Goal: Task Accomplishment & Management: Manage account settings

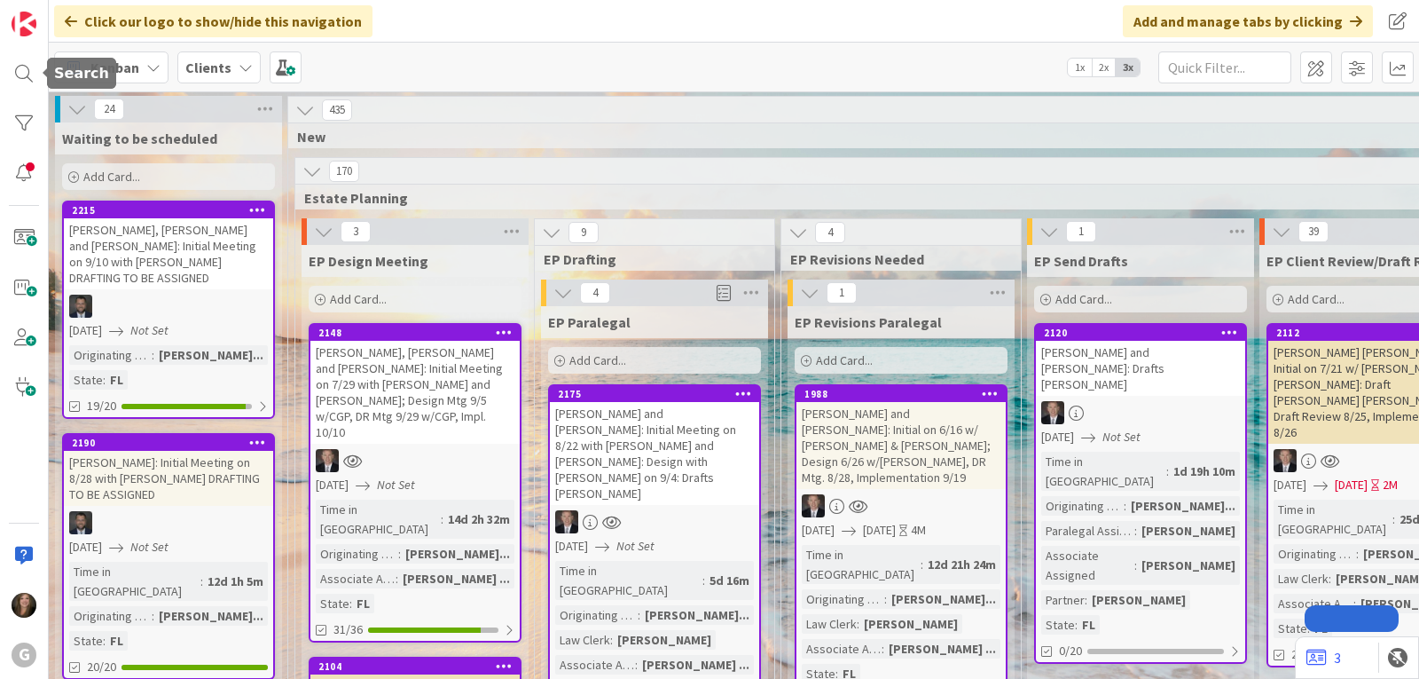
click at [21, 75] on div at bounding box center [23, 73] width 35 height 35
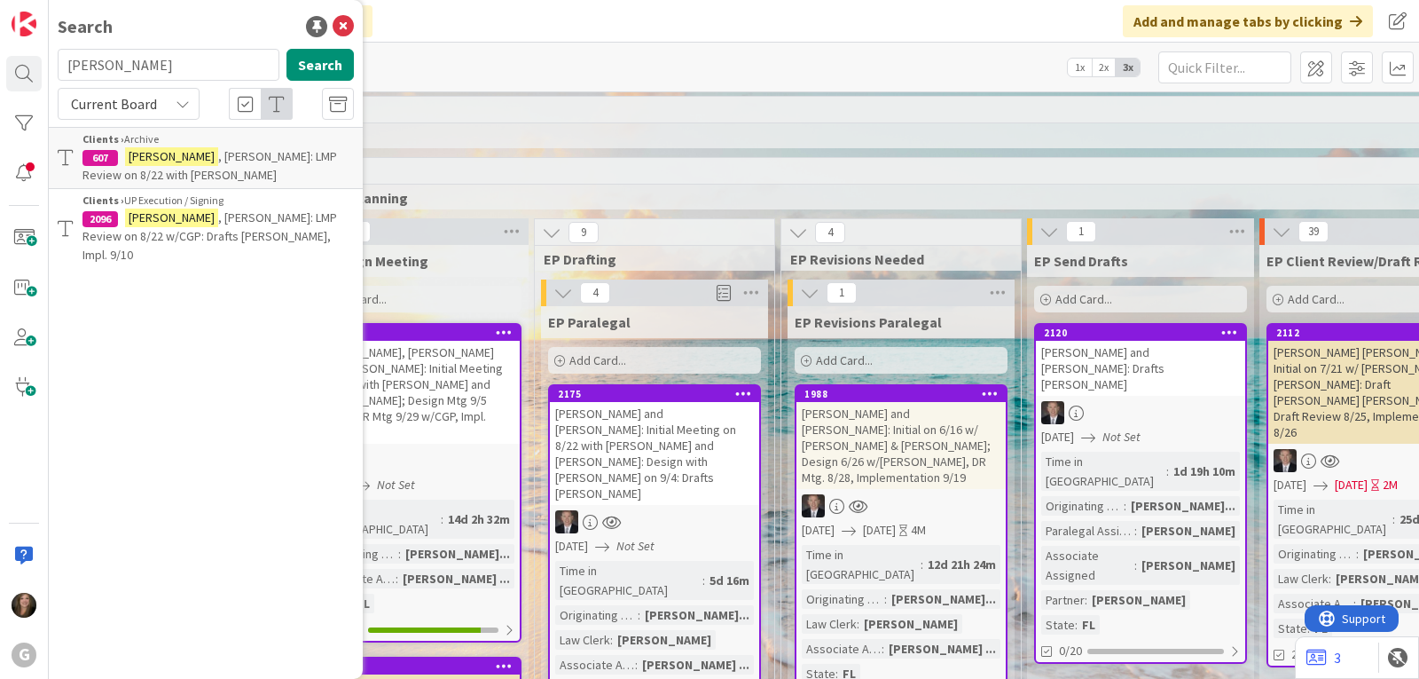
drag, startPoint x: 161, startPoint y: 63, endPoint x: 59, endPoint y: 61, distance: 102.9
click at [59, 61] on input "[PERSON_NAME]" at bounding box center [169, 65] width 222 height 32
type input "[PERSON_NAME]"
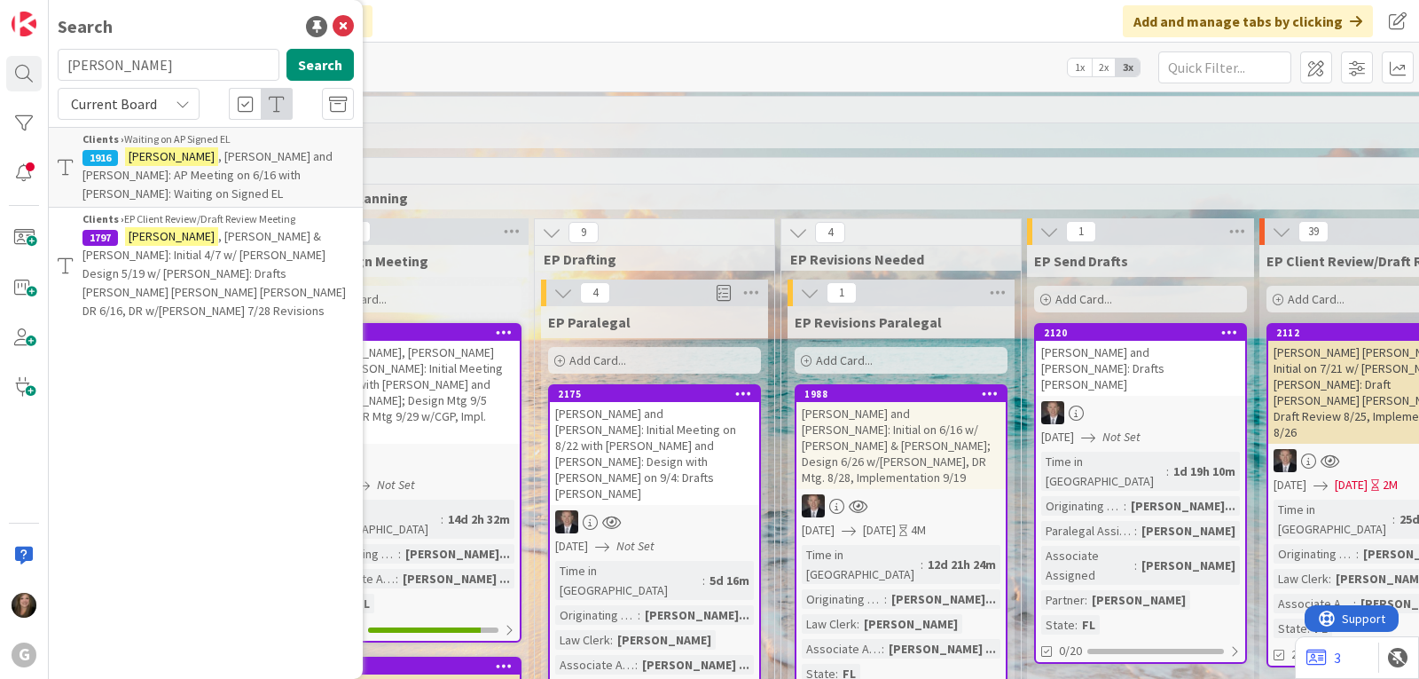
click at [255, 232] on span ", [PERSON_NAME] & [PERSON_NAME]: Initial 4/7 w/ [PERSON_NAME] Design 5/19 w/ [P…" at bounding box center [213, 273] width 263 height 90
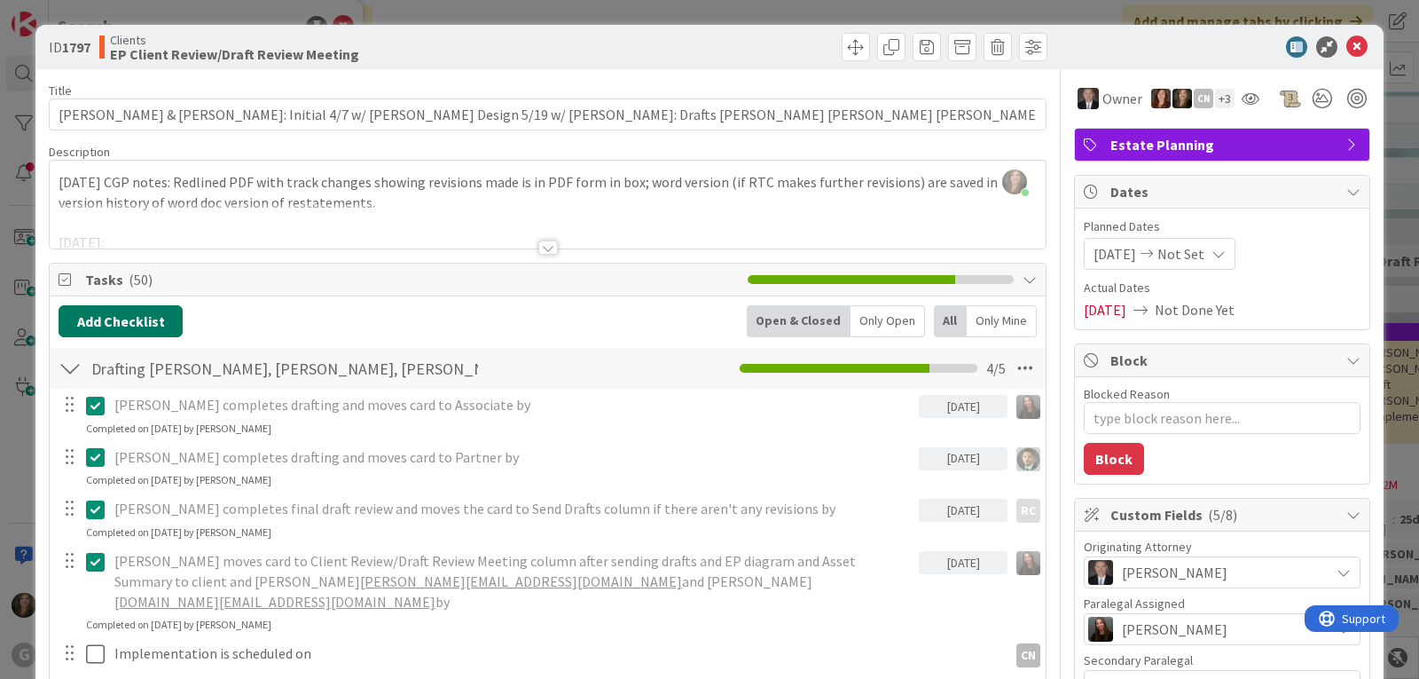
click at [158, 310] on button "Add Checklist" at bounding box center [121, 321] width 124 height 32
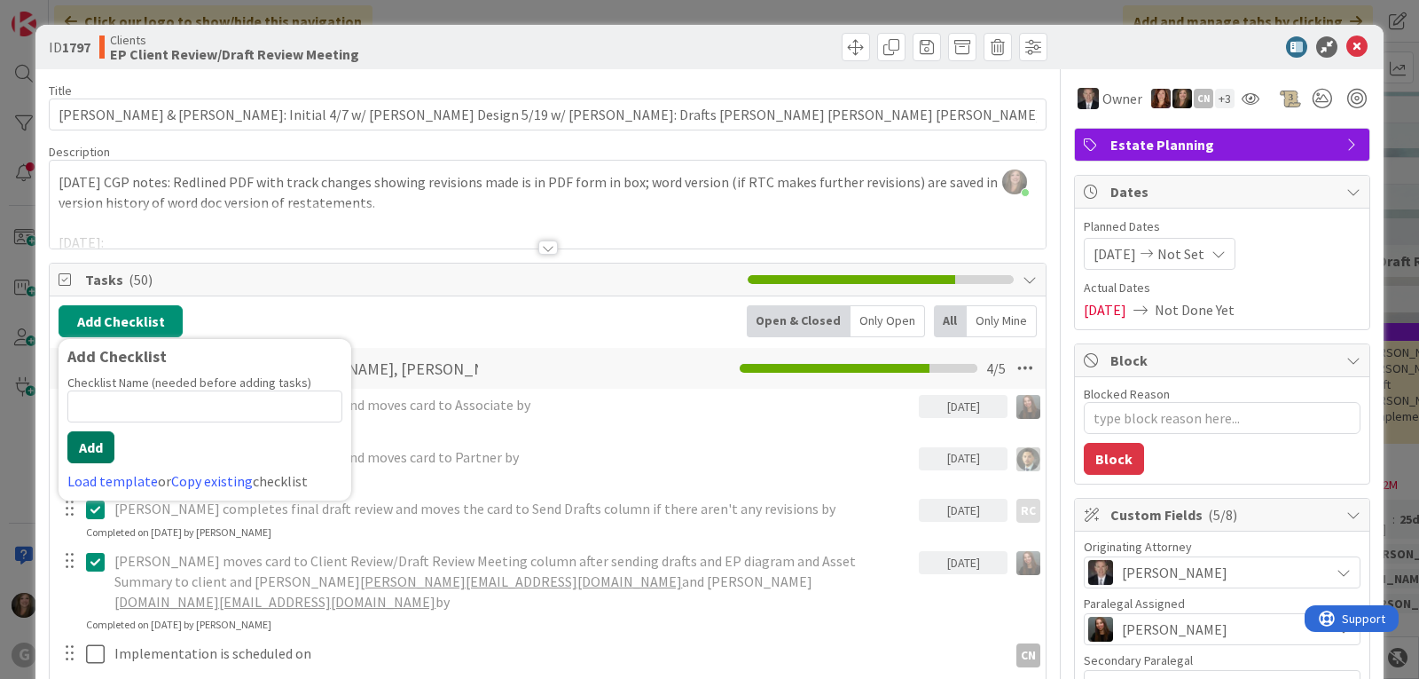
click at [85, 450] on button "Add" at bounding box center [90, 447] width 47 height 32
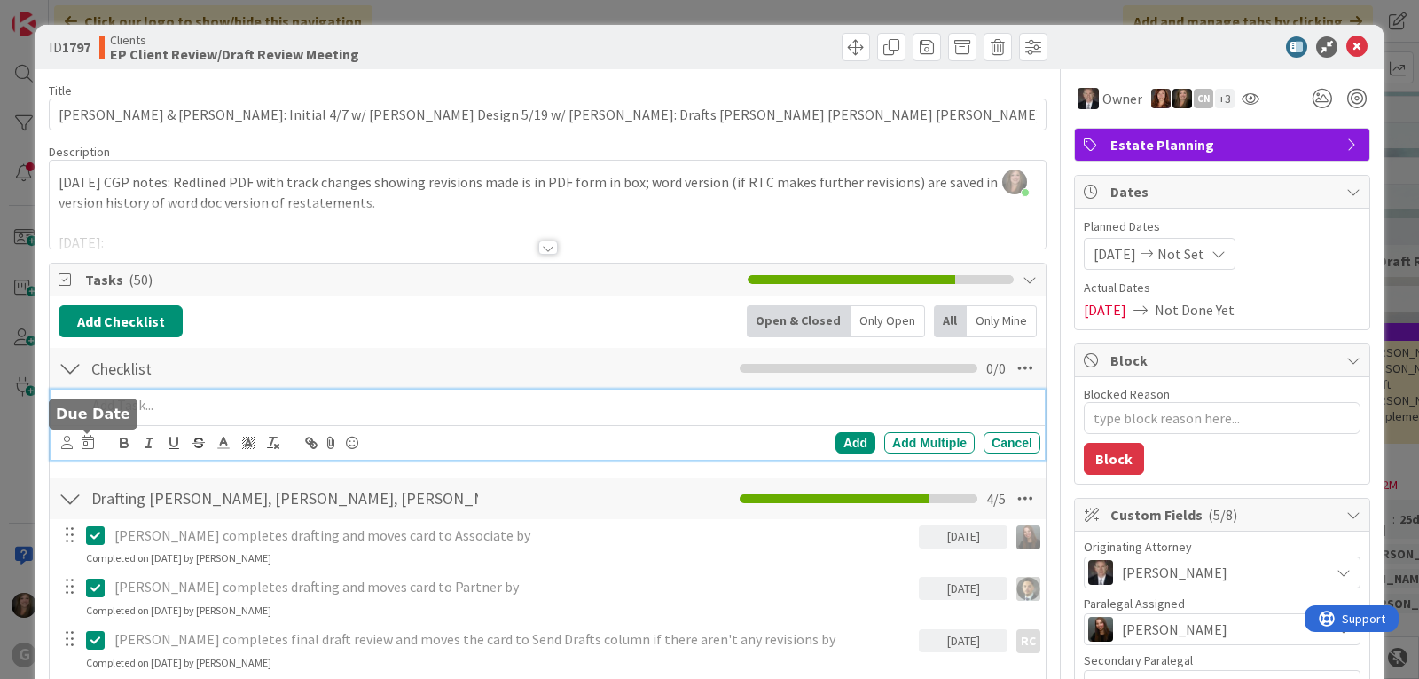
type textarea "x"
click at [168, 401] on p at bounding box center [559, 405] width 947 height 20
click at [85, 444] on icon at bounding box center [88, 442] width 12 height 14
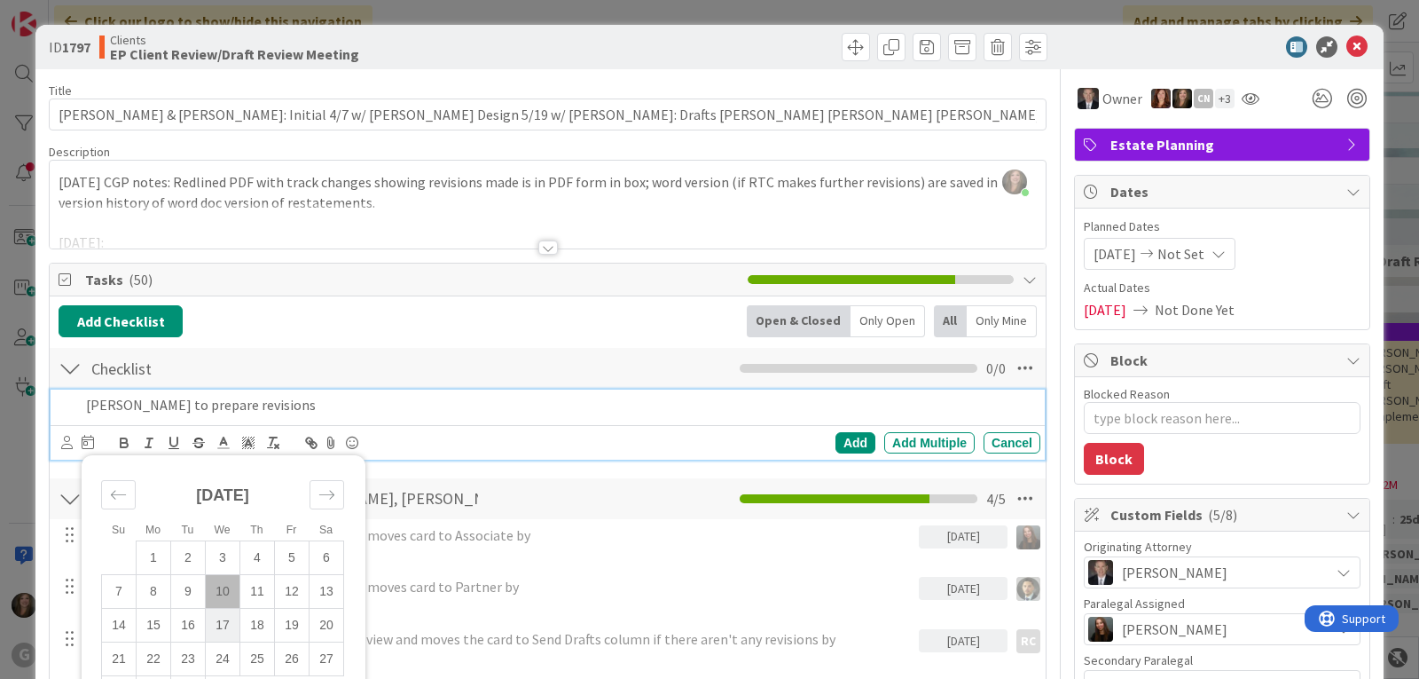
click at [219, 628] on td "17" at bounding box center [223, 625] width 35 height 34
click at [843, 441] on div "Add" at bounding box center [856, 442] width 40 height 21
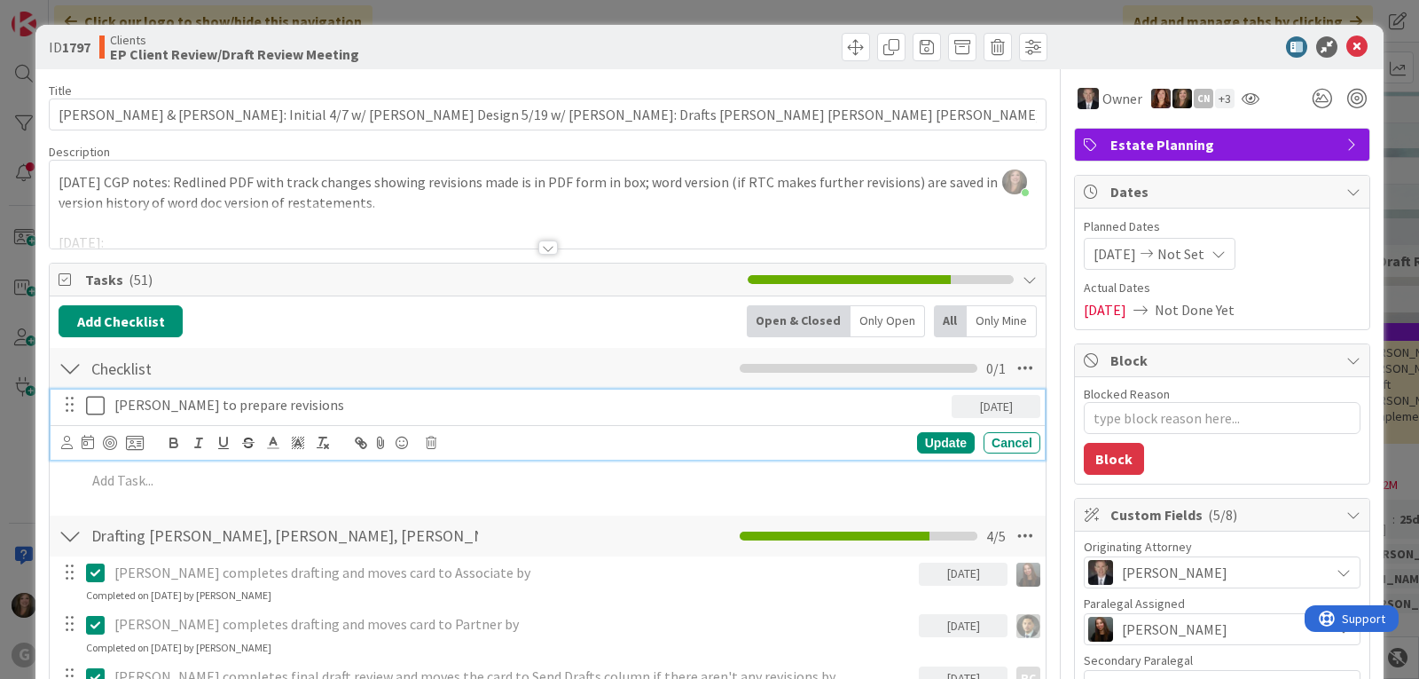
click at [141, 404] on p "[PERSON_NAME] to prepare revisions" at bounding box center [529, 405] width 830 height 20
click at [61, 442] on icon at bounding box center [67, 442] width 12 height 13
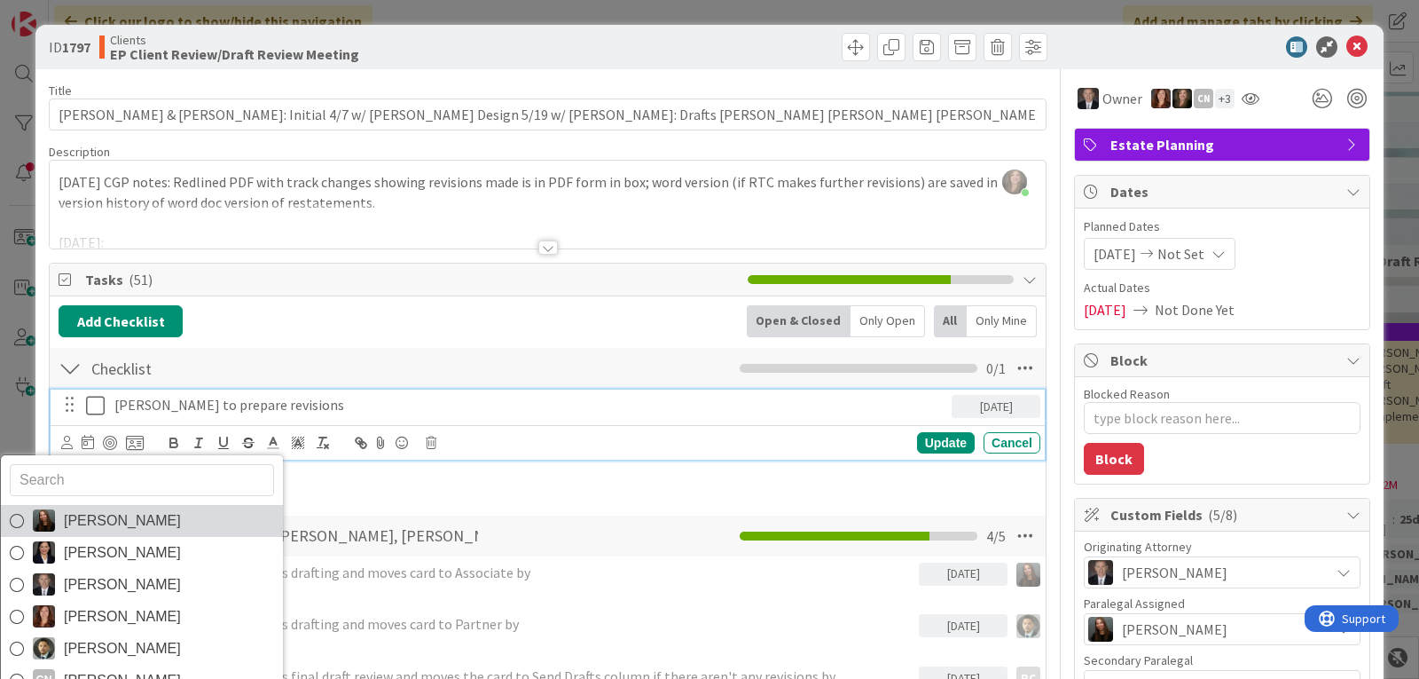
click at [73, 522] on span "[PERSON_NAME]" at bounding box center [122, 520] width 117 height 27
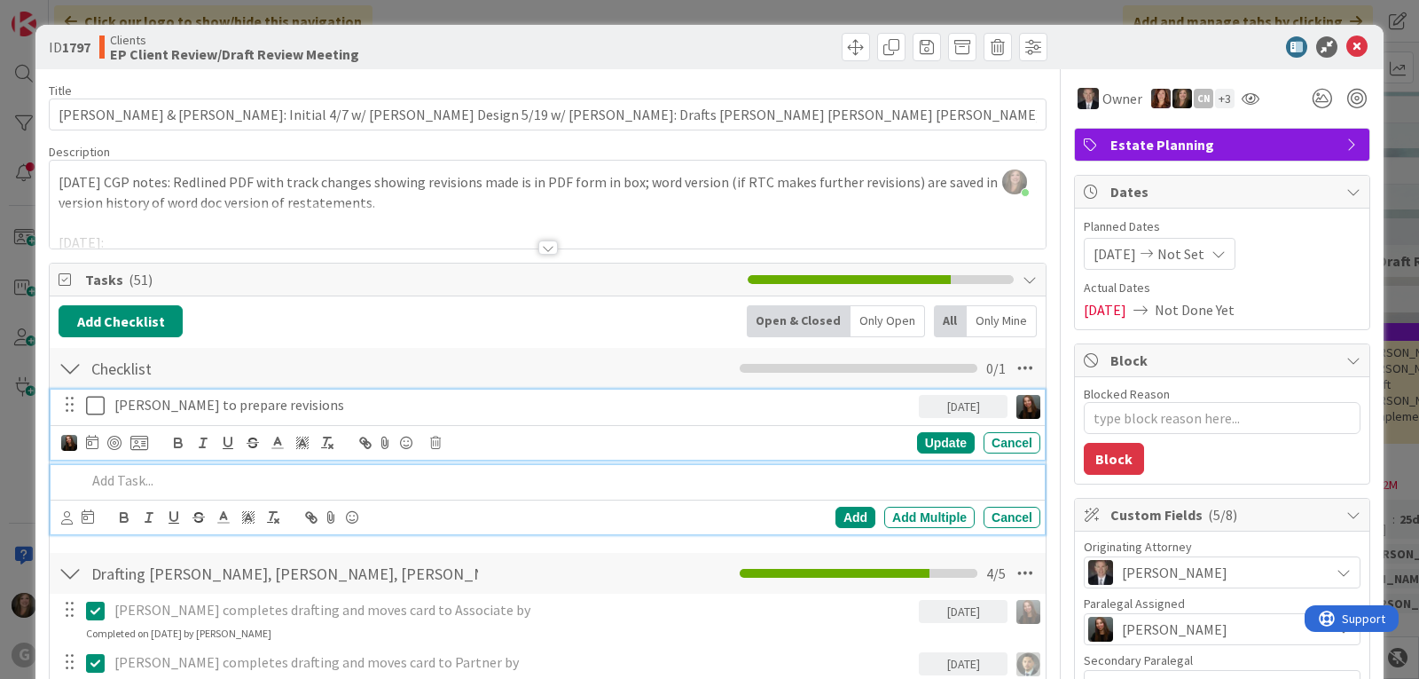
click at [122, 484] on p at bounding box center [559, 480] width 947 height 20
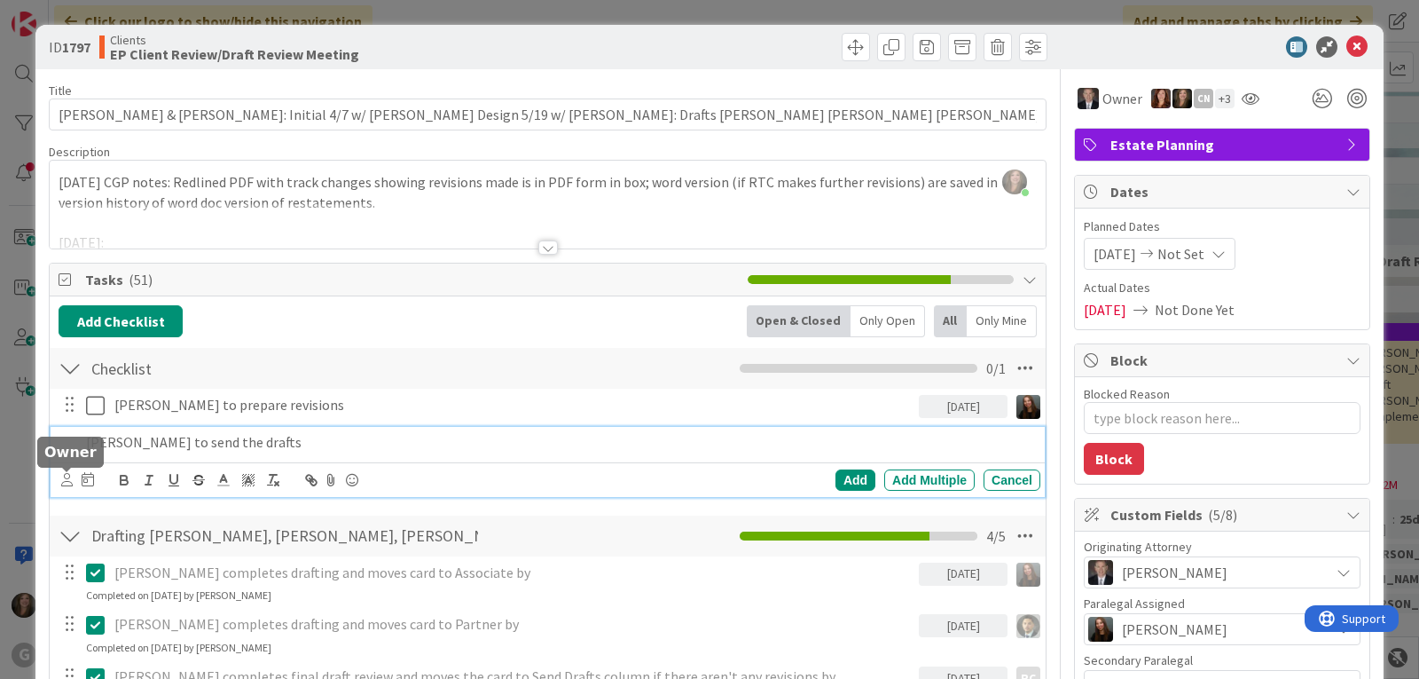
click at [66, 482] on icon at bounding box center [67, 479] width 12 height 13
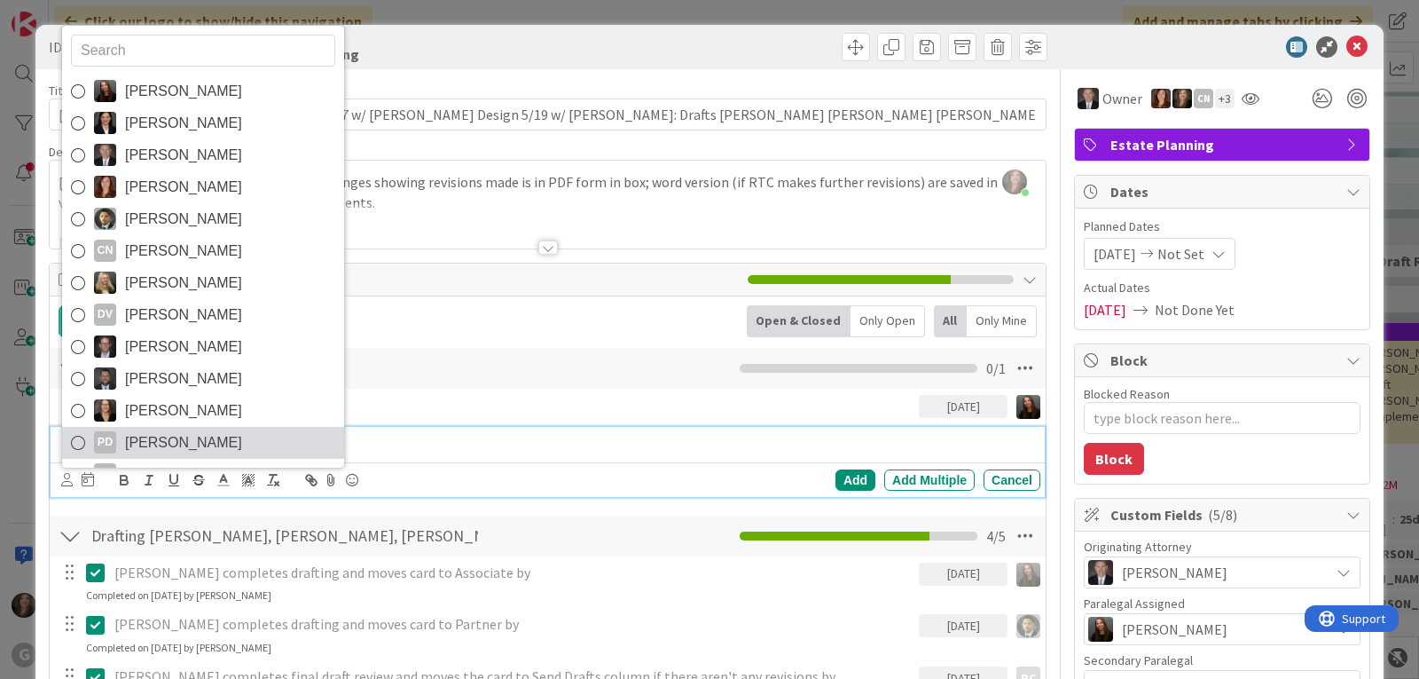
click at [153, 448] on span "[PERSON_NAME]" at bounding box center [183, 442] width 117 height 27
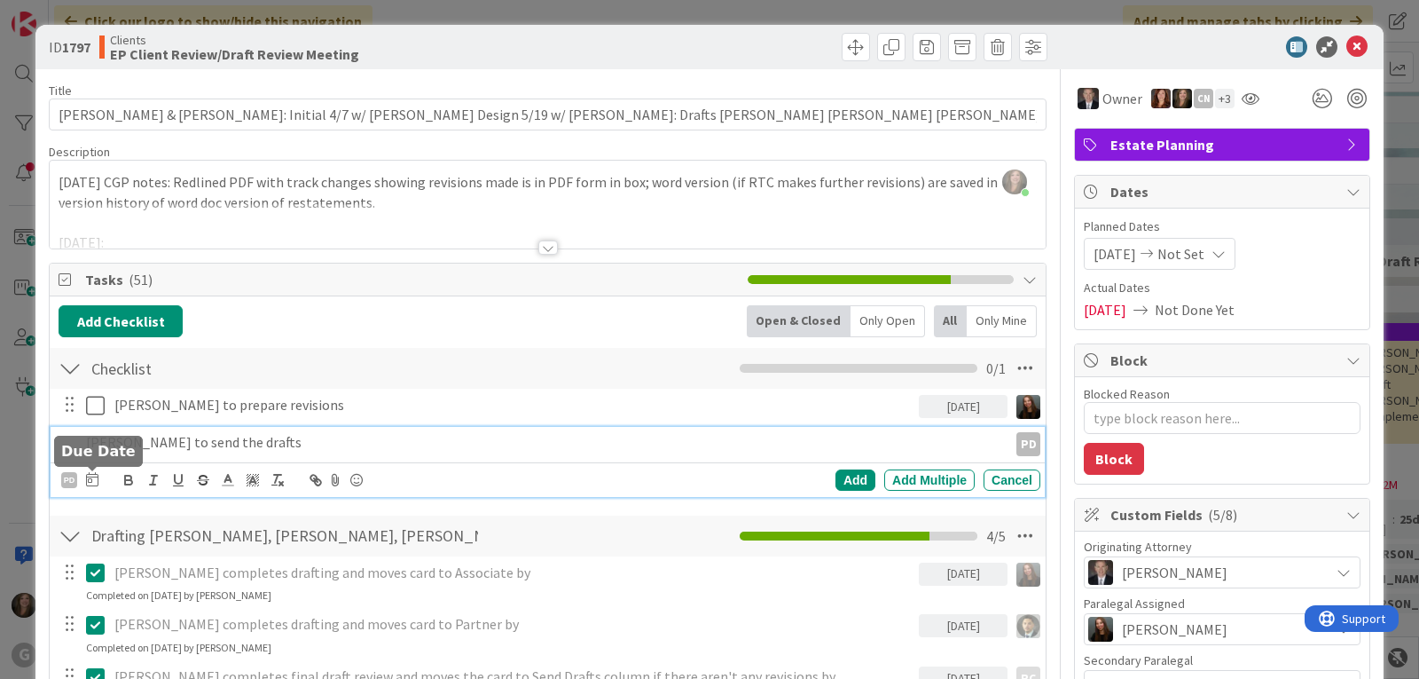
click at [90, 477] on icon at bounding box center [92, 479] width 12 height 14
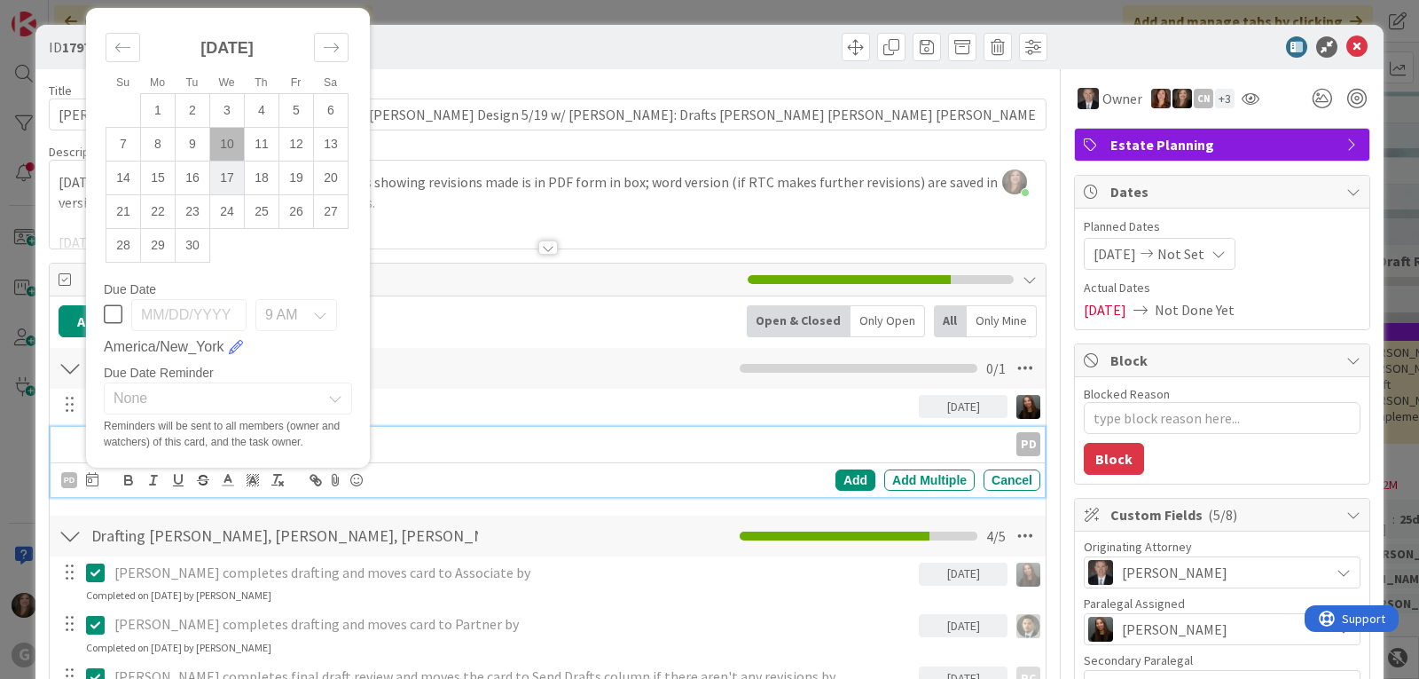
click at [233, 179] on td "17" at bounding box center [227, 178] width 35 height 34
click at [843, 479] on div "Add" at bounding box center [856, 479] width 40 height 21
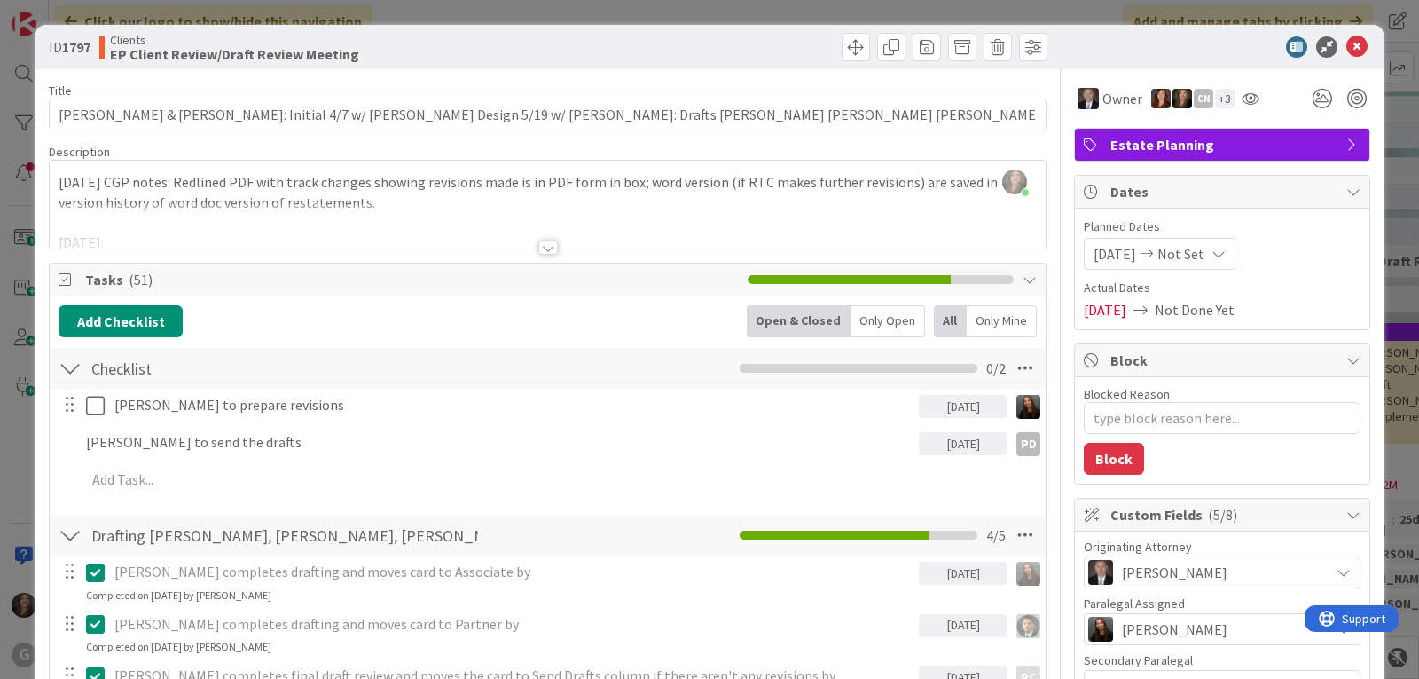
type textarea "x"
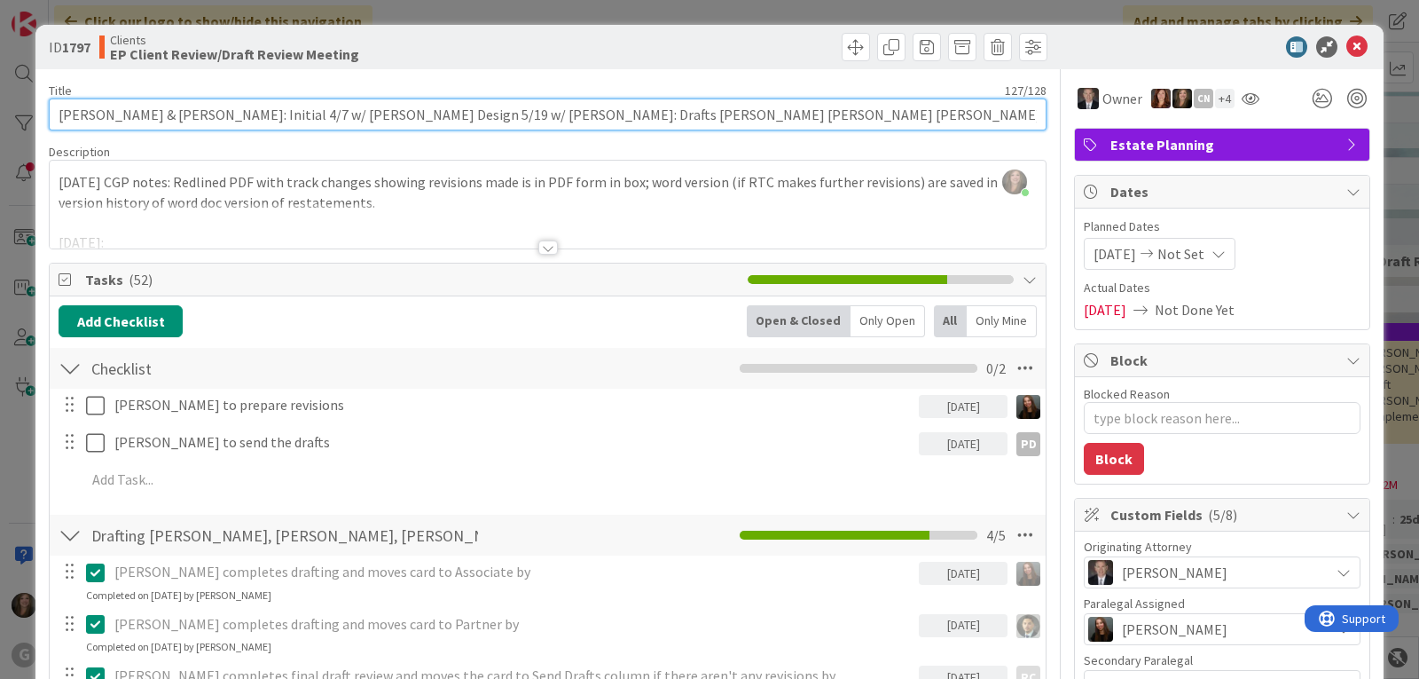
click at [829, 114] on input "[PERSON_NAME] & [PERSON_NAME]: Initial 4/7 w/ [PERSON_NAME] Design 5/19 w/ [PER…" at bounding box center [548, 114] width 998 height 32
click at [609, 115] on input "[PERSON_NAME] & [PERSON_NAME]: Initial 4/7 w/ [PERSON_NAME] Design 5/19 w/ [PER…" at bounding box center [548, 114] width 998 height 32
type input "[PERSON_NAME] & [PERSON_NAME]: Initial 4/7 w/ [PERSON_NAME] Design 5/19 w/ [PER…"
type textarea "x"
click at [784, 110] on input "[PERSON_NAME] & [PERSON_NAME]: Initial 4/7 w/ [PERSON_NAME] Design 5/19 w/ [PER…" at bounding box center [548, 114] width 998 height 32
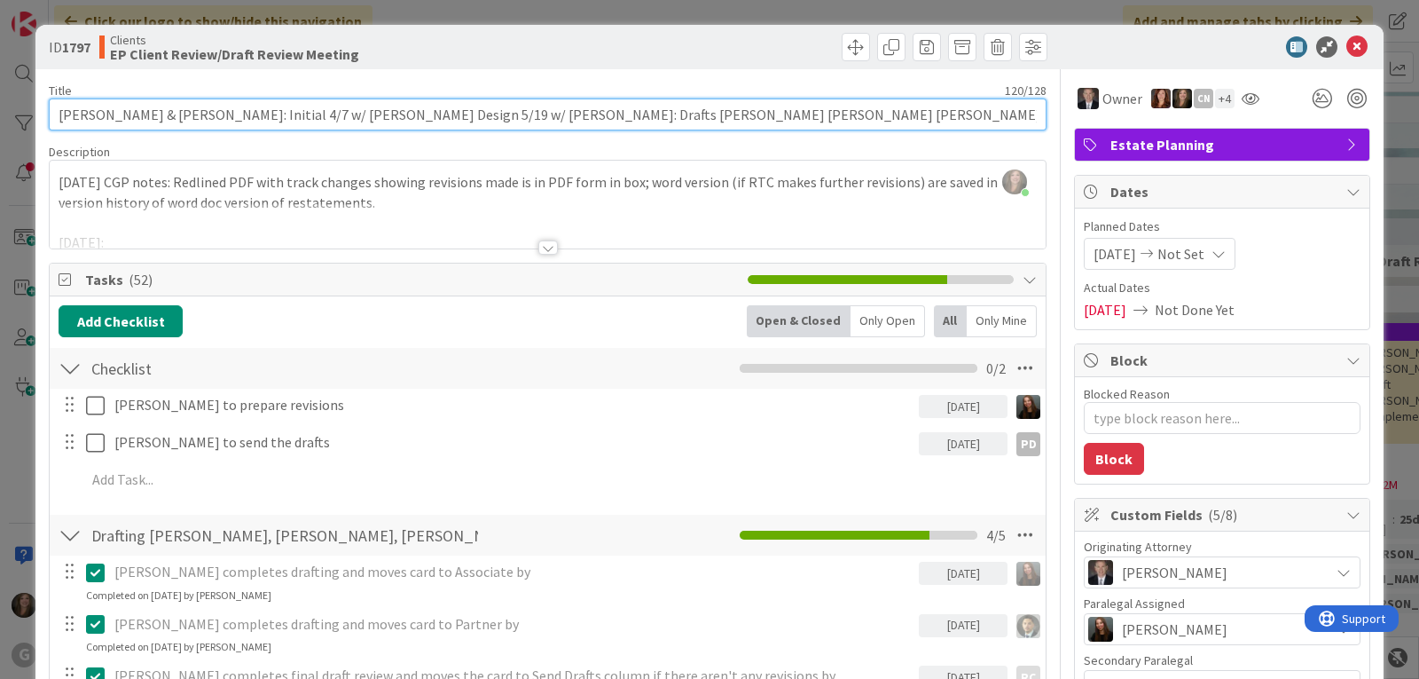
type input "[PERSON_NAME] & [PERSON_NAME]: Initial 4/7 w/ [PERSON_NAME] Design 5/19 w/ [PER…"
type textarea "x"
type input "[PERSON_NAME] & [PERSON_NAME]: Initial 4/7 w/ [PERSON_NAME] Design 5/19 w/ [PER…"
type textarea "x"
type input "[PERSON_NAME] & [PERSON_NAME]: Initial 4/7 w/ [PERSON_NAME] Design 5/19 w/ [PER…"
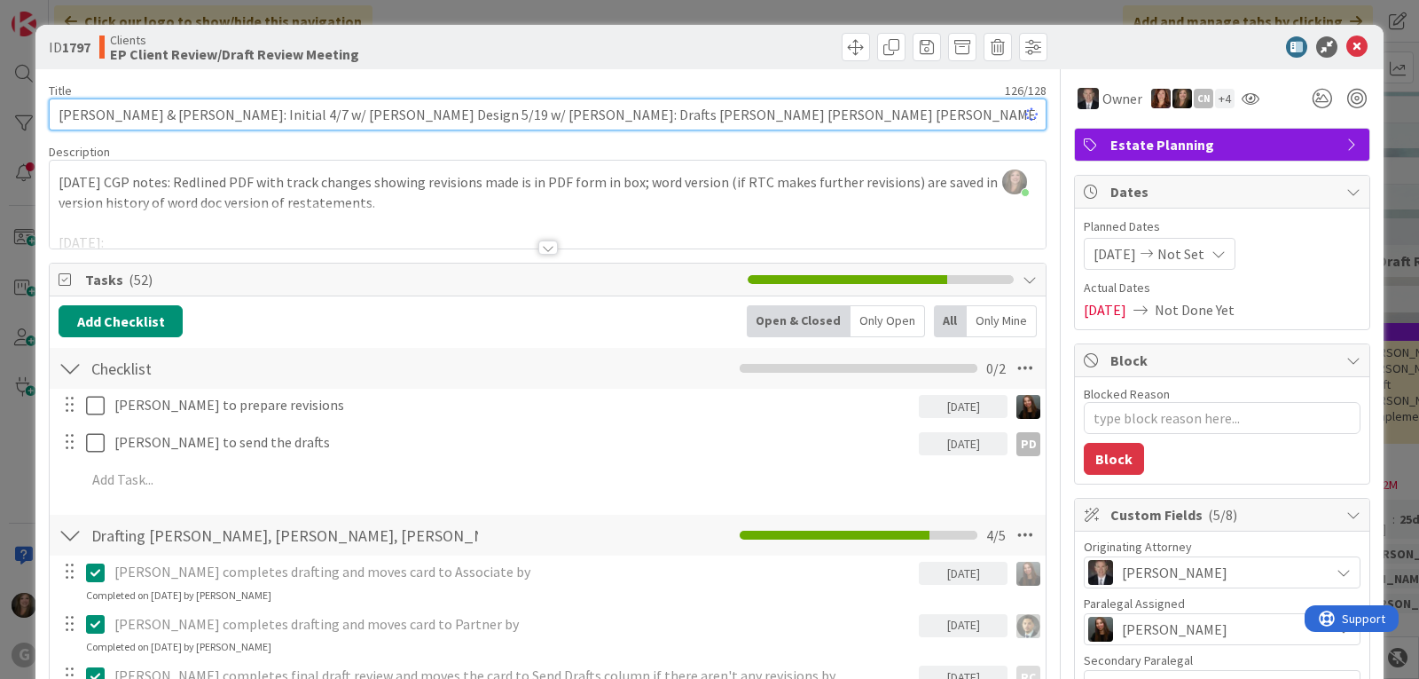
type textarea "x"
type input "[PERSON_NAME] & [PERSON_NAME]: Initial 4/7 w/ [PERSON_NAME] Design 5/19 w/ [PER…"
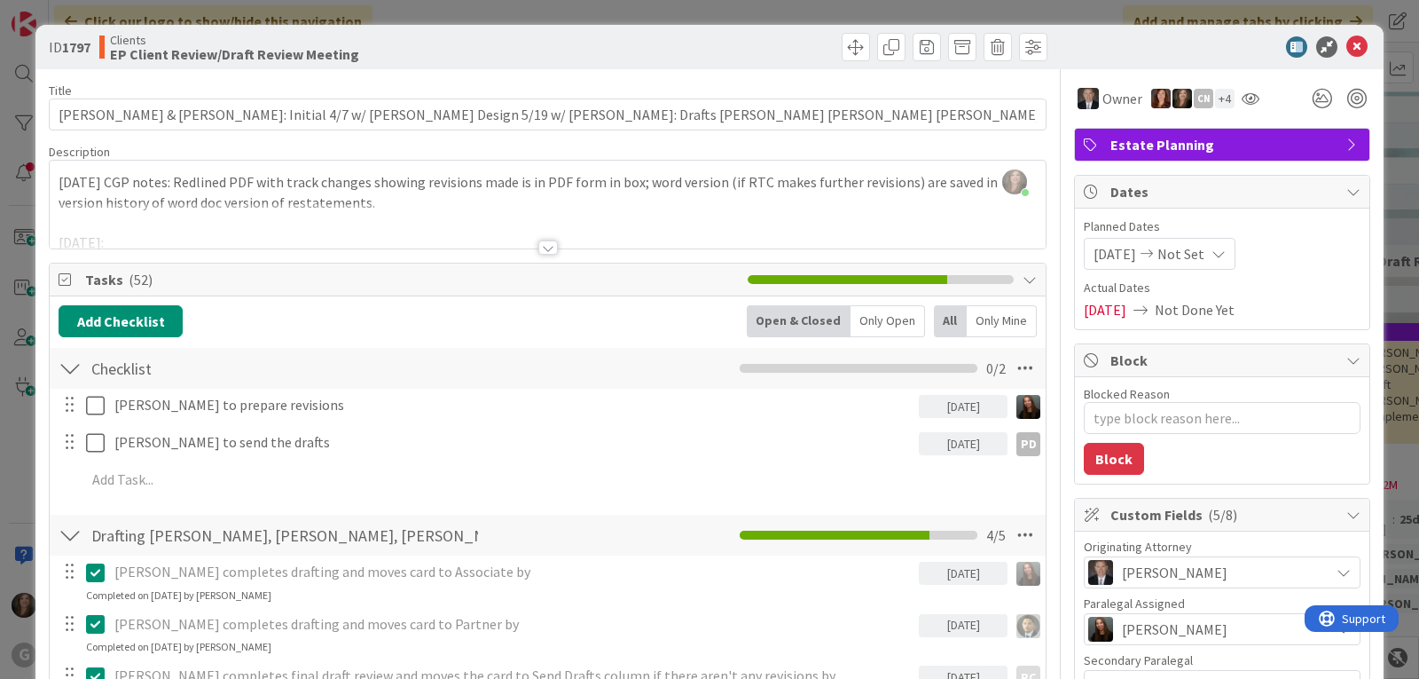
click at [56, 177] on div "[PERSON_NAME] joined 2 m ago [DATE] CGP notes: Redlined PDF with track changes …" at bounding box center [548, 205] width 996 height 88
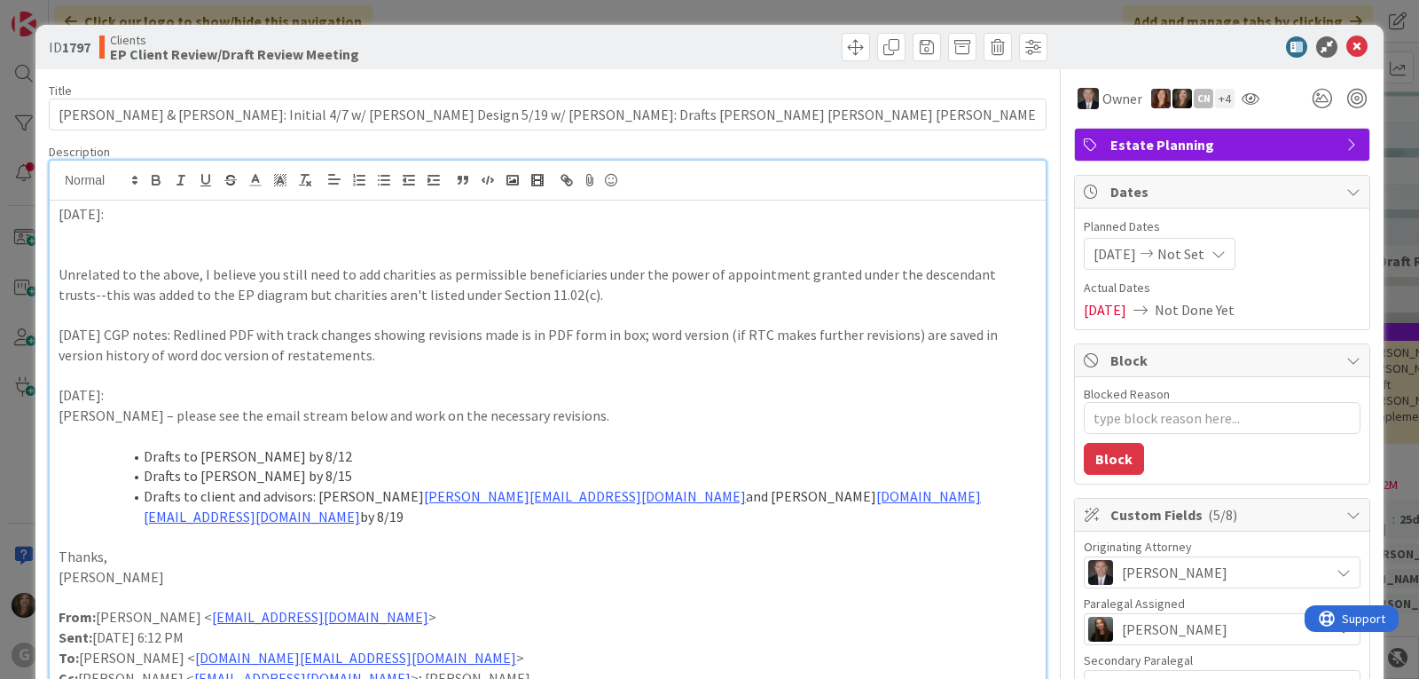
drag, startPoint x: 90, startPoint y: 231, endPoint x: 72, endPoint y: 243, distance: 22.4
click at [90, 231] on p at bounding box center [548, 234] width 978 height 20
click at [104, 232] on p at bounding box center [548, 234] width 978 height 20
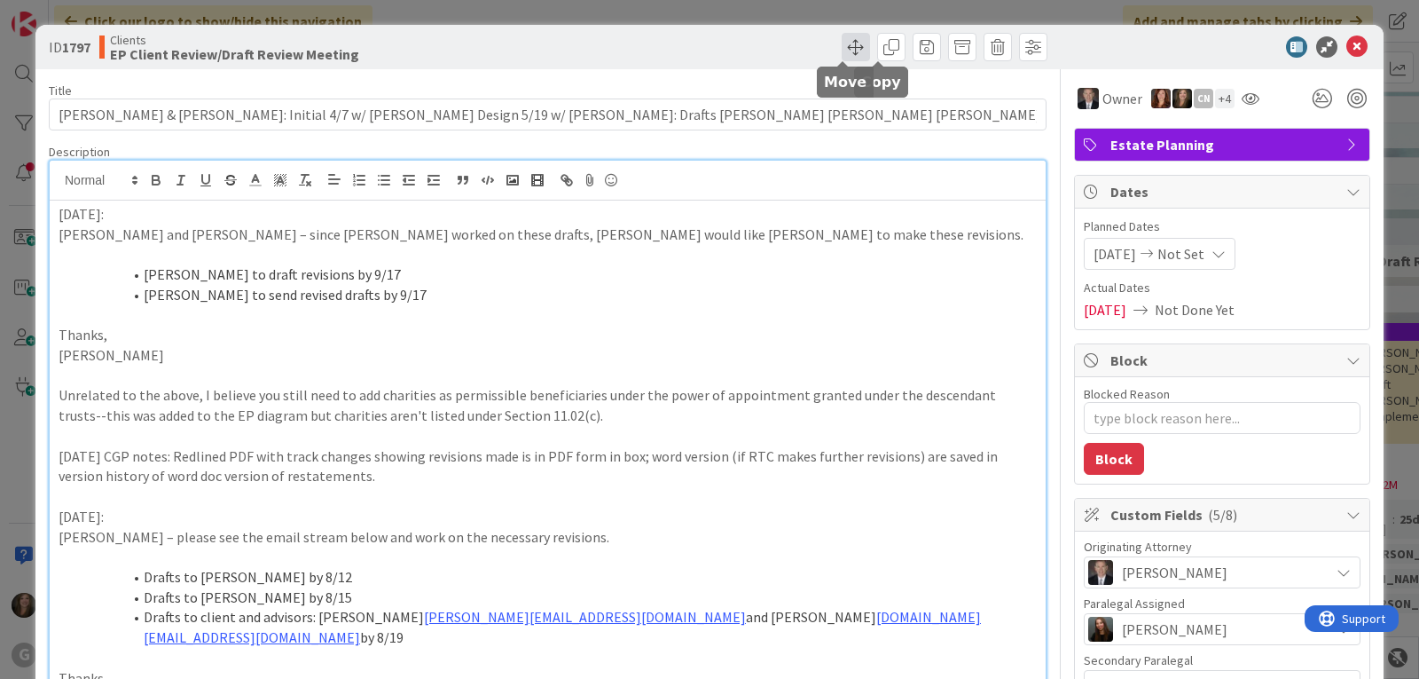
click at [842, 39] on span at bounding box center [856, 47] width 28 height 28
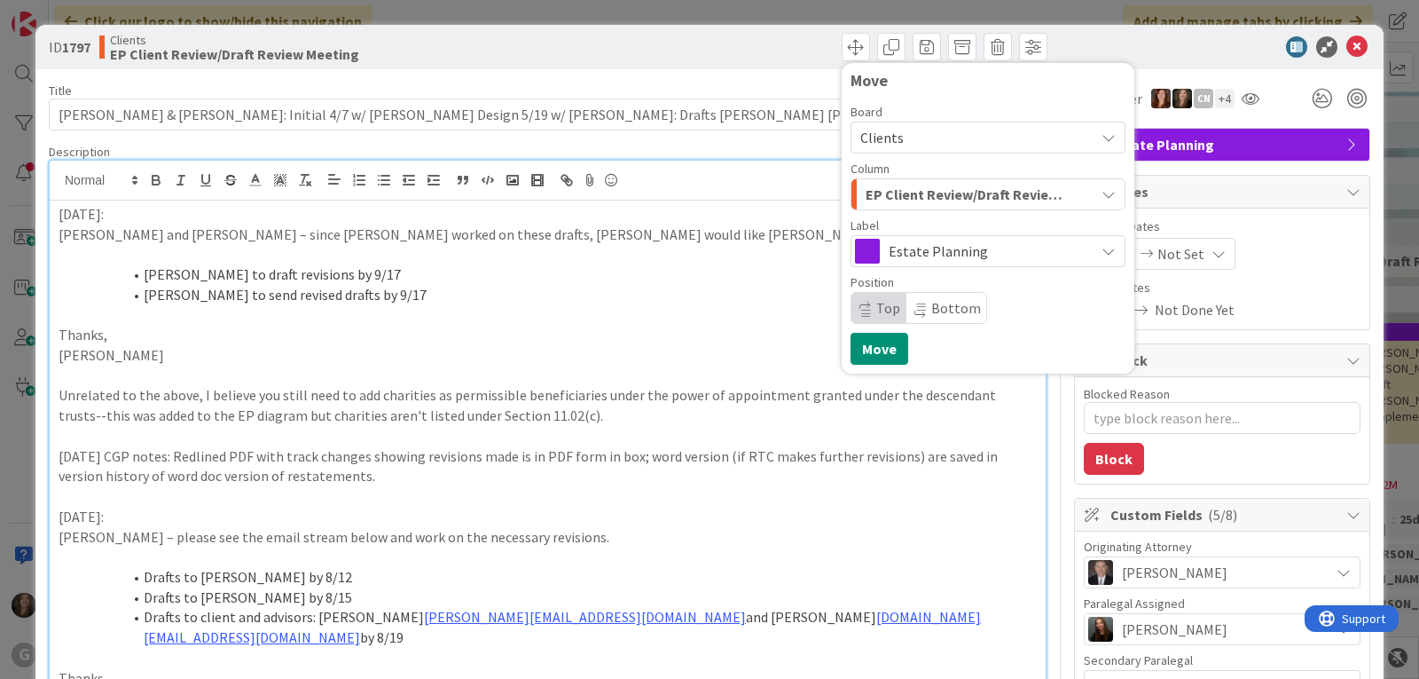
click at [1102, 191] on icon "button" at bounding box center [1109, 194] width 14 height 14
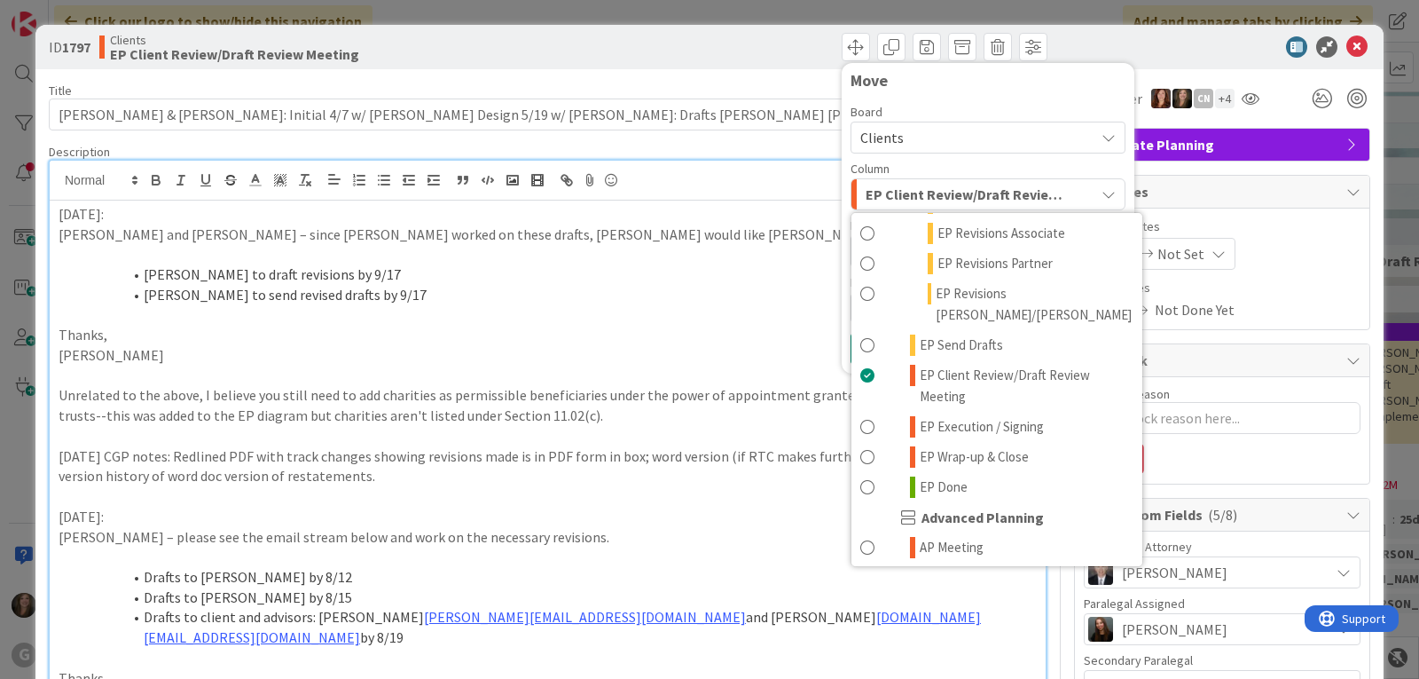
scroll to position [177, 0]
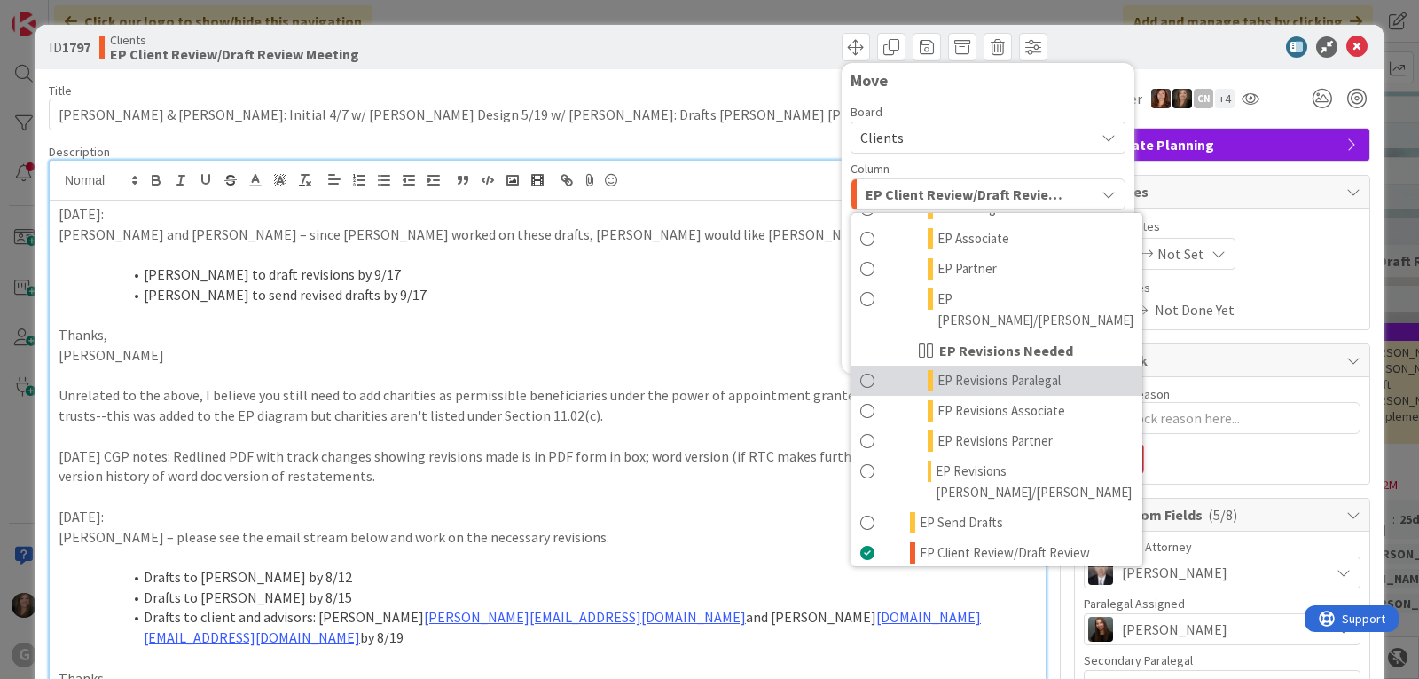
click at [1024, 370] on link "EP Revisions Paralegal" at bounding box center [997, 380] width 291 height 30
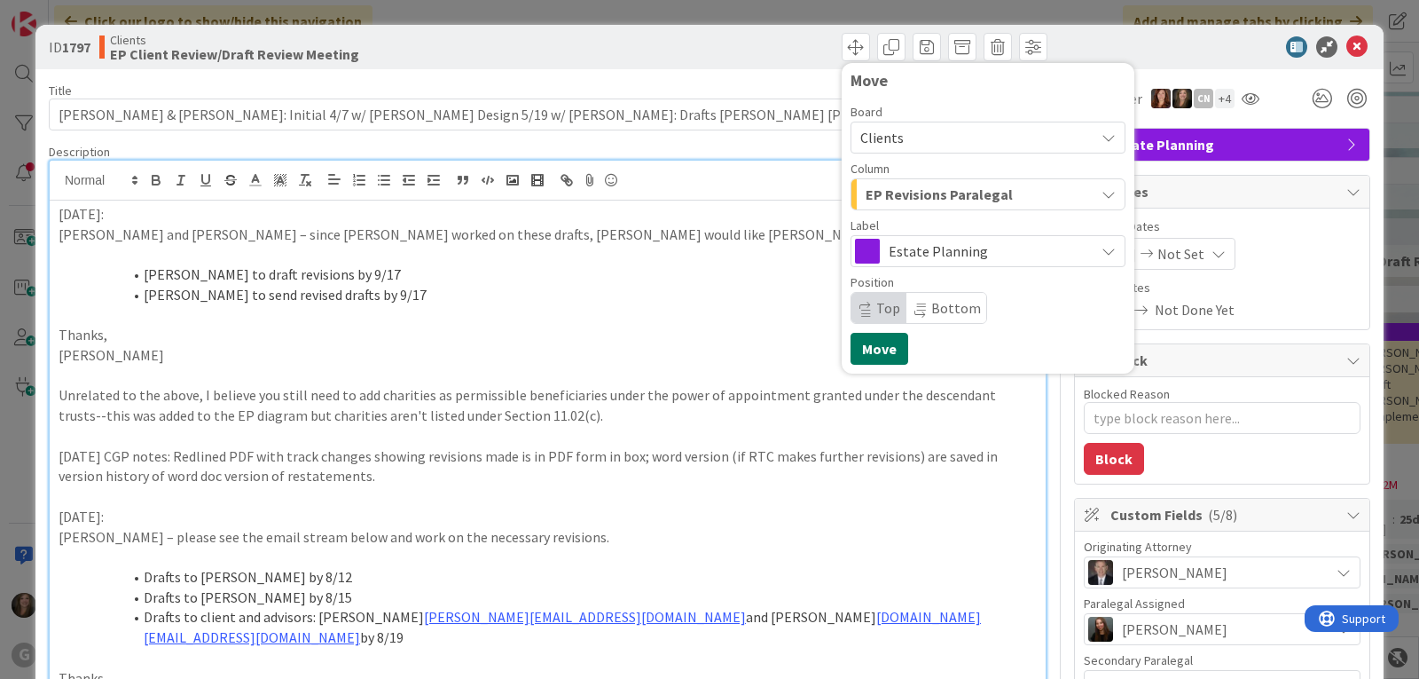
click at [872, 351] on button "Move" at bounding box center [880, 349] width 58 height 32
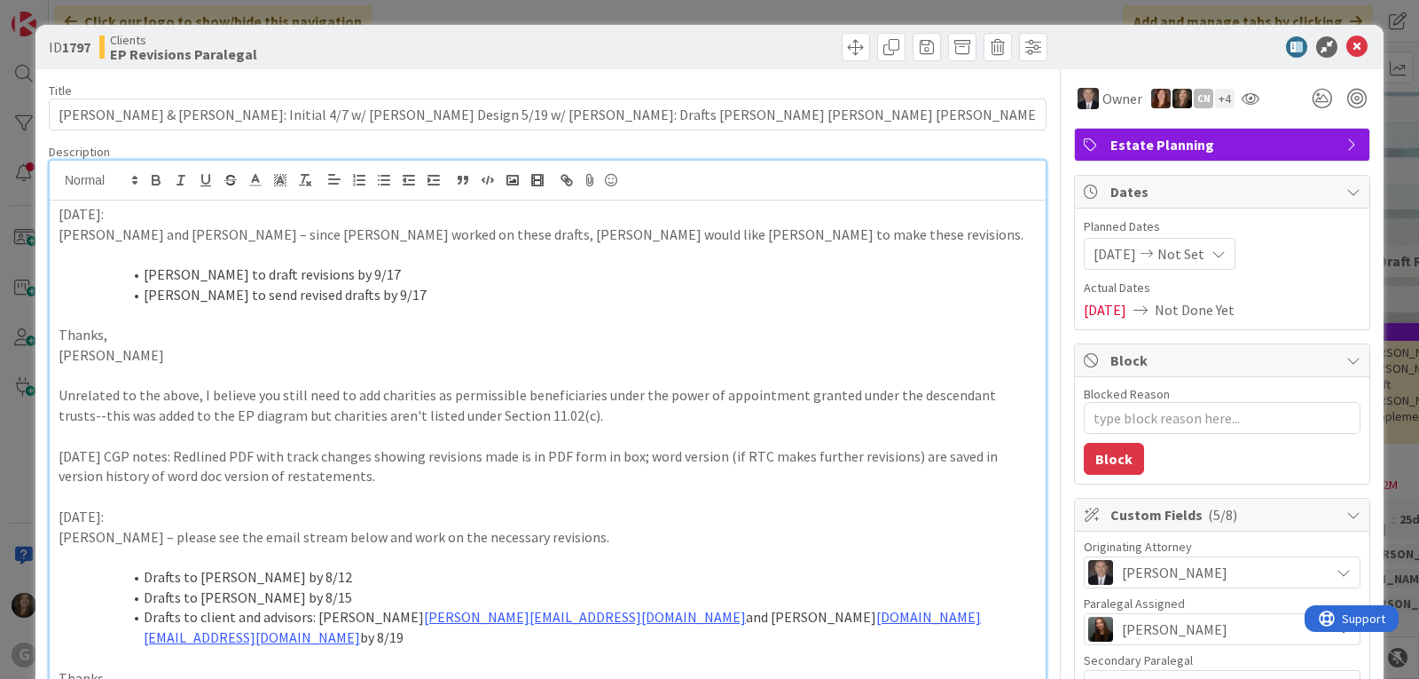
type textarea "x"
click at [1346, 45] on icon at bounding box center [1356, 46] width 21 height 21
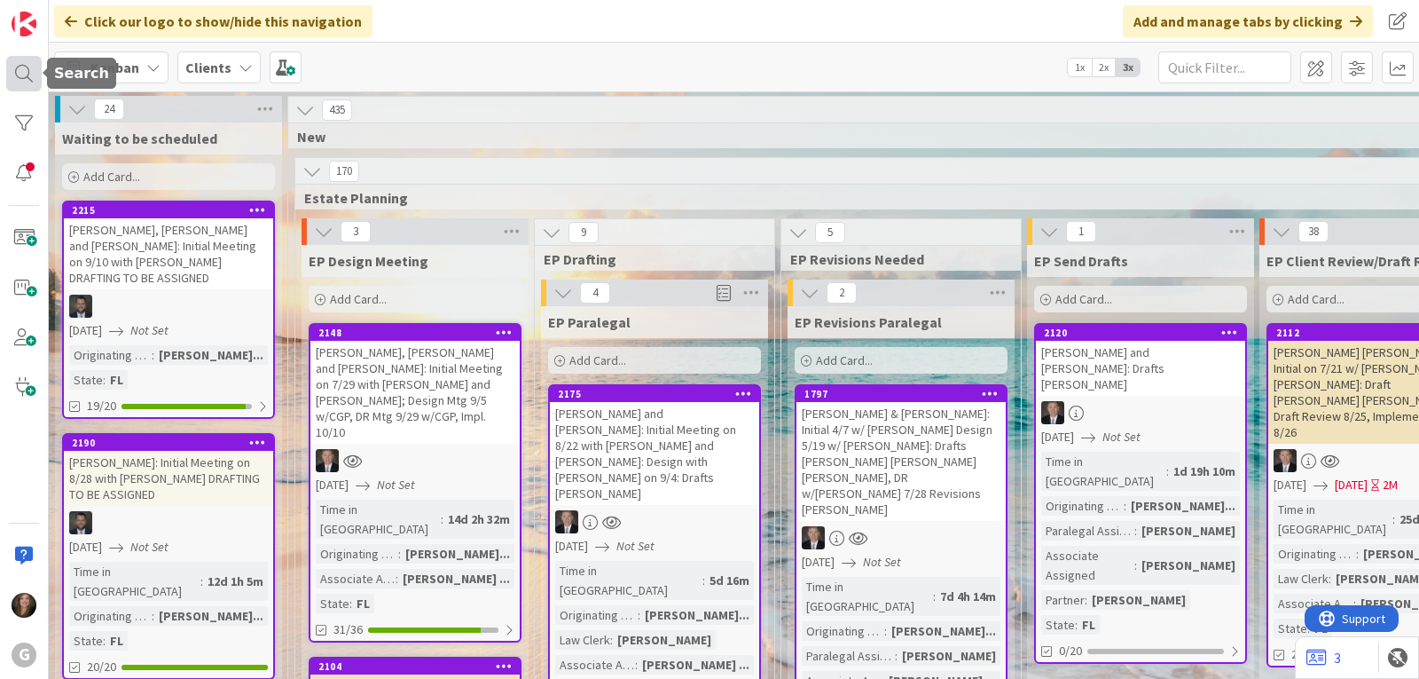
click at [26, 75] on div at bounding box center [23, 73] width 35 height 35
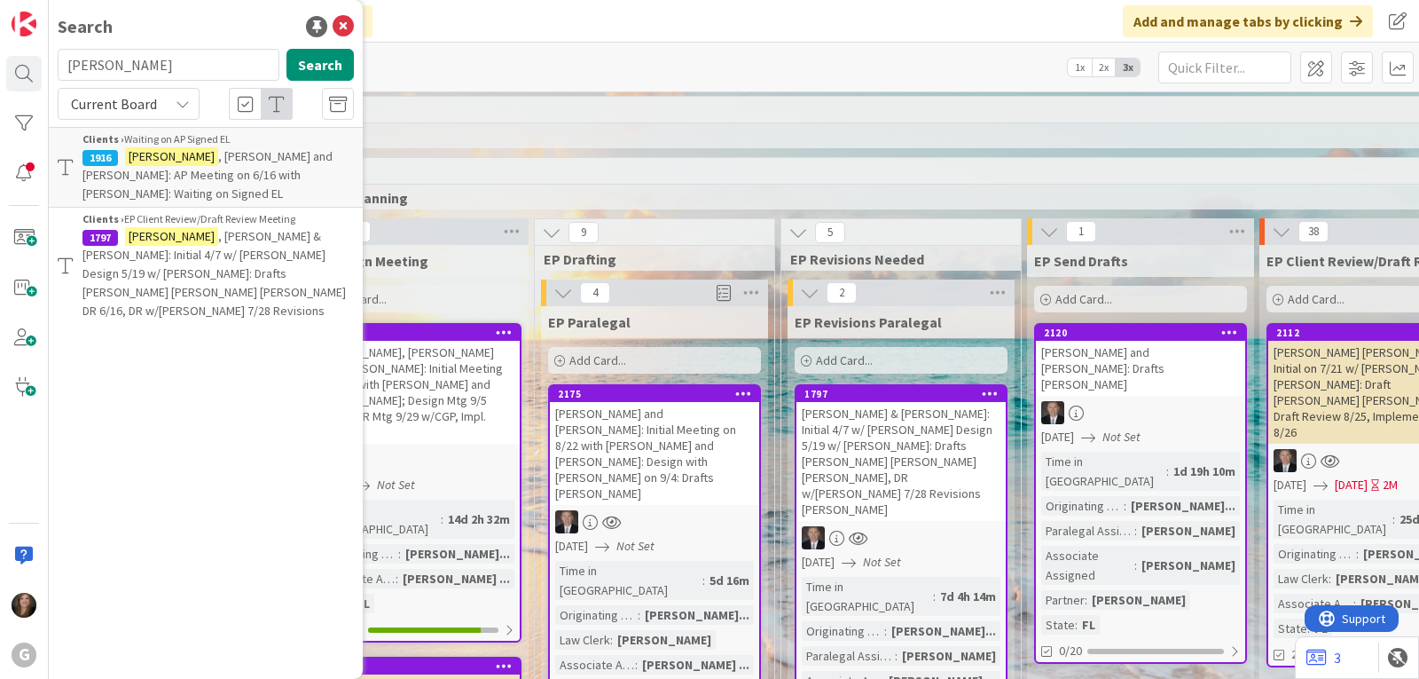
drag, startPoint x: 129, startPoint y: 67, endPoint x: 45, endPoint y: 65, distance: 83.4
click at [45, 65] on div "G Search [PERSON_NAME] Search Current Board Clients › Waiting on AP Signed EL 1…" at bounding box center [24, 339] width 49 height 679
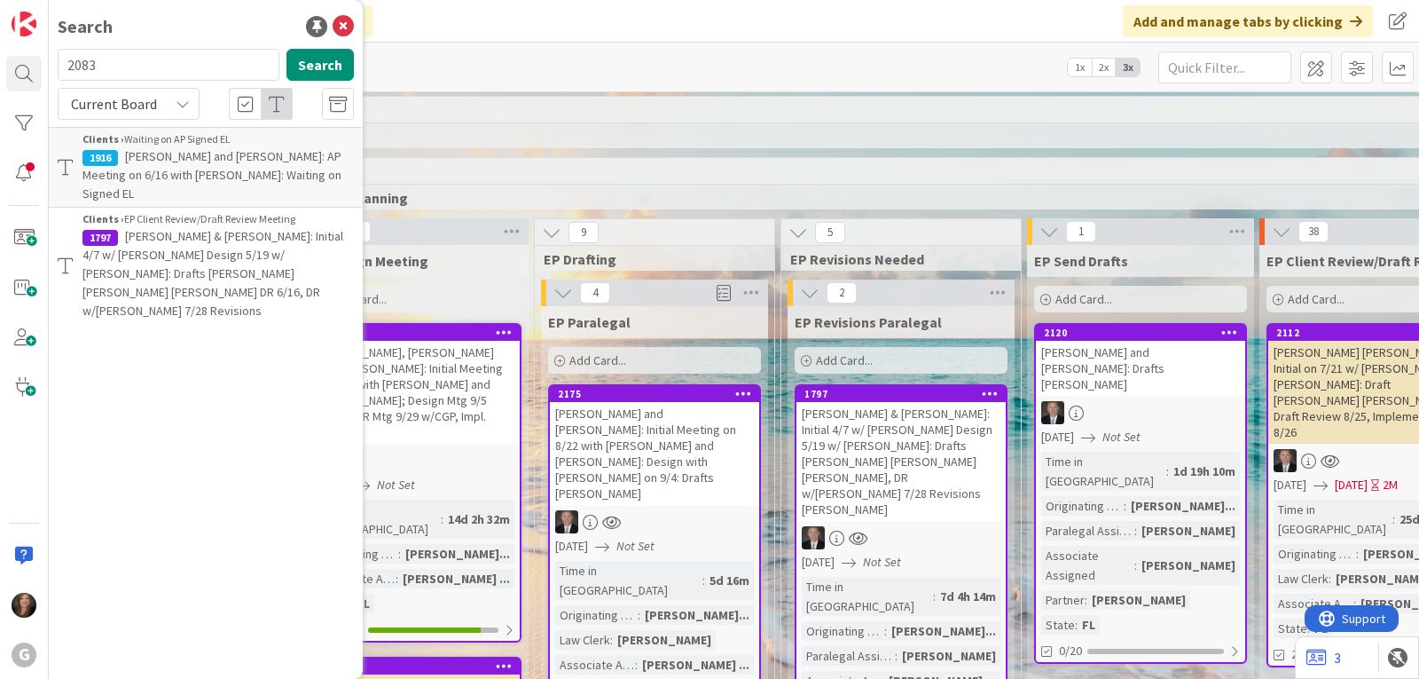
type input "2083"
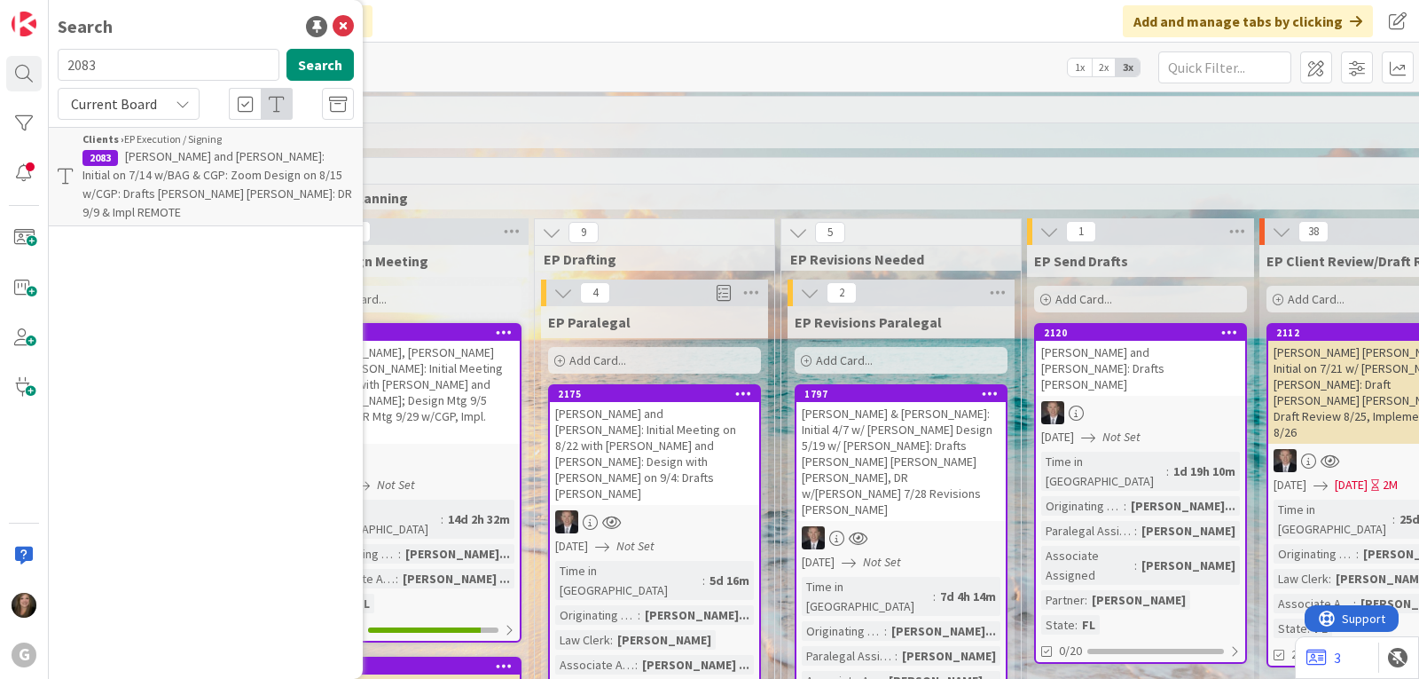
click at [224, 160] on span "[PERSON_NAME] and [PERSON_NAME]: Initial on 7/14 w/BAG & CGP: Zoom Design on 8/…" at bounding box center [217, 184] width 270 height 72
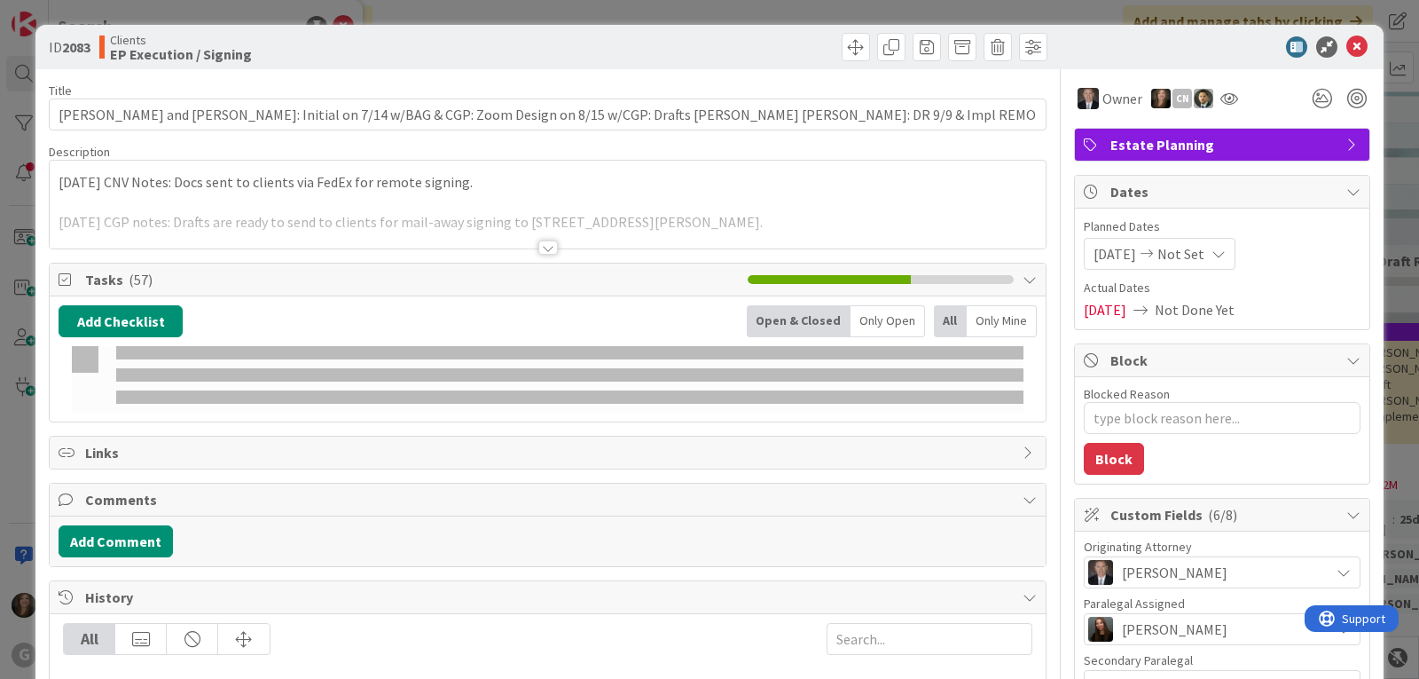
type textarea "x"
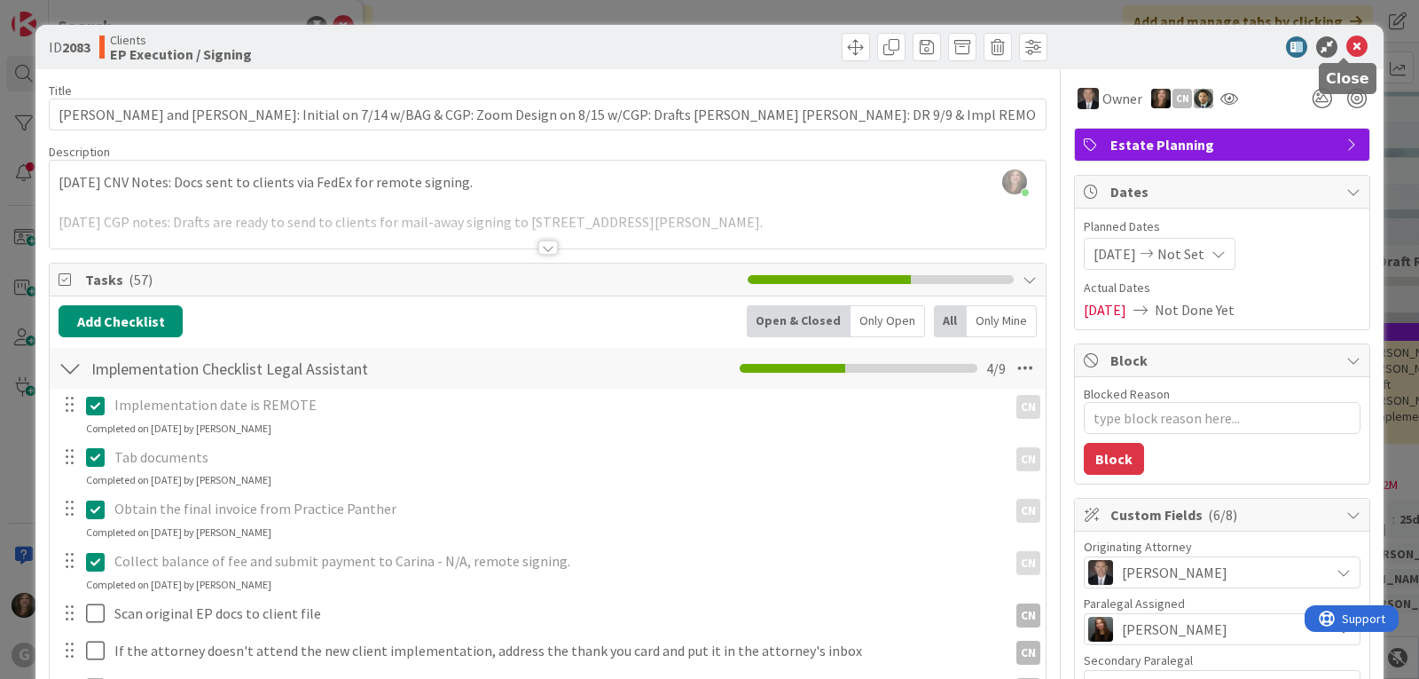
click at [1346, 43] on icon at bounding box center [1356, 46] width 21 height 21
